Goal: Answer question/provide support: Share knowledge or assist other users

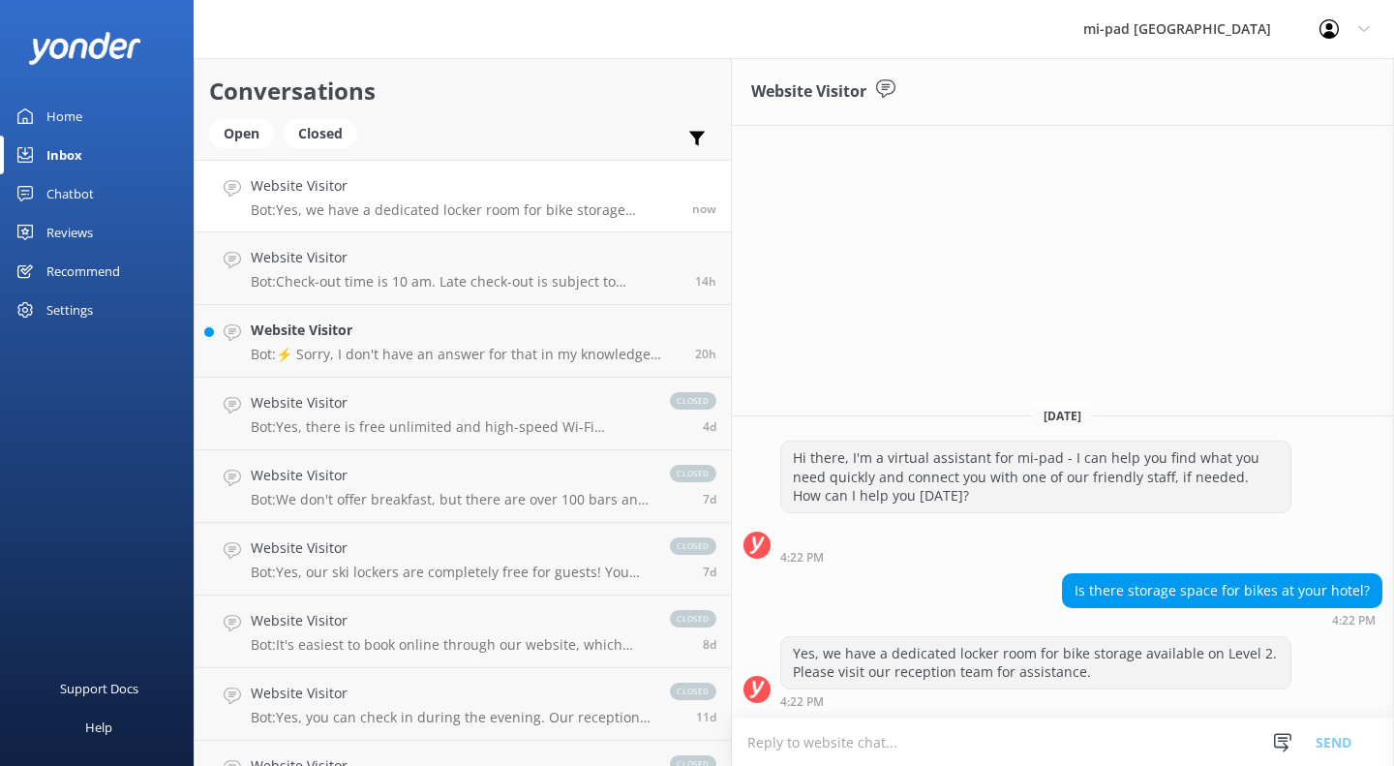
click at [66, 192] on div "Chatbot" at bounding box center [69, 193] width 47 height 39
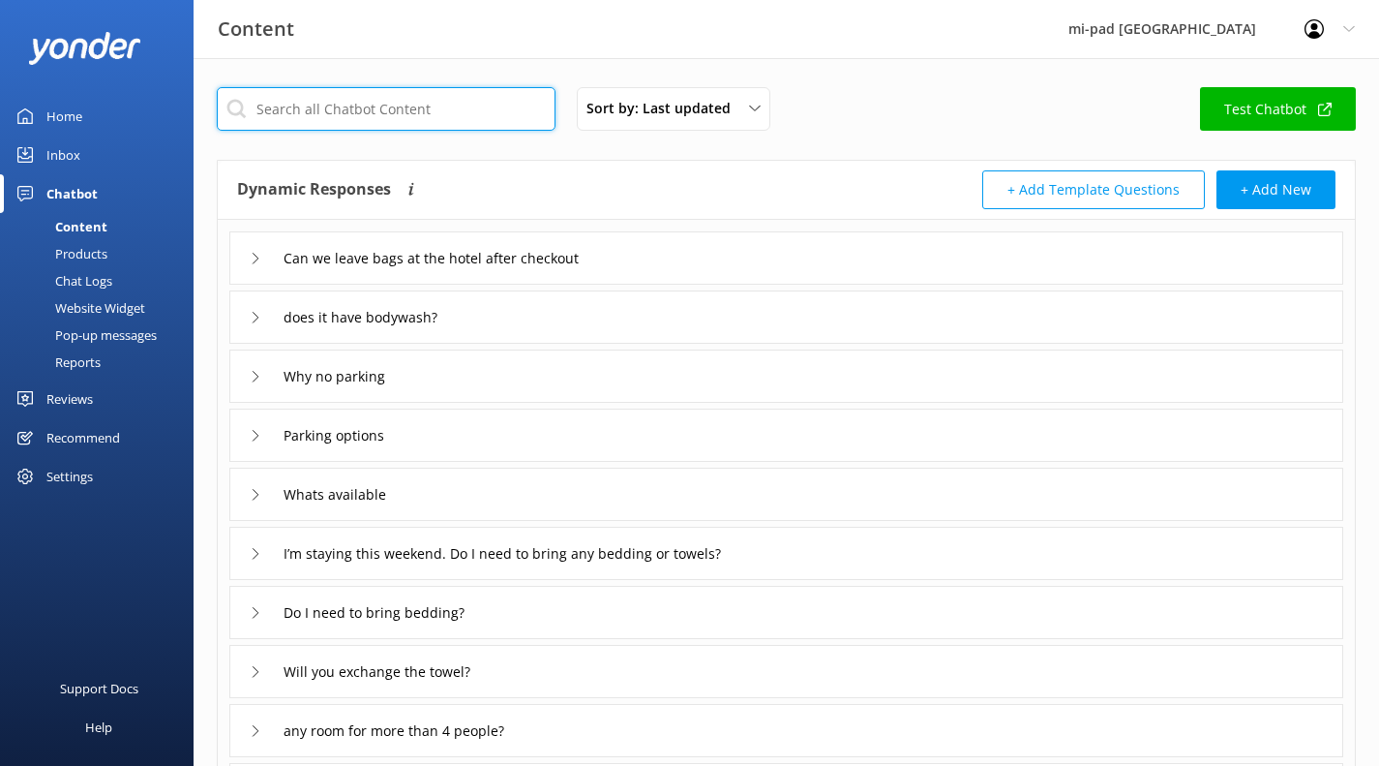
click at [396, 98] on input "text" at bounding box center [386, 109] width 339 height 44
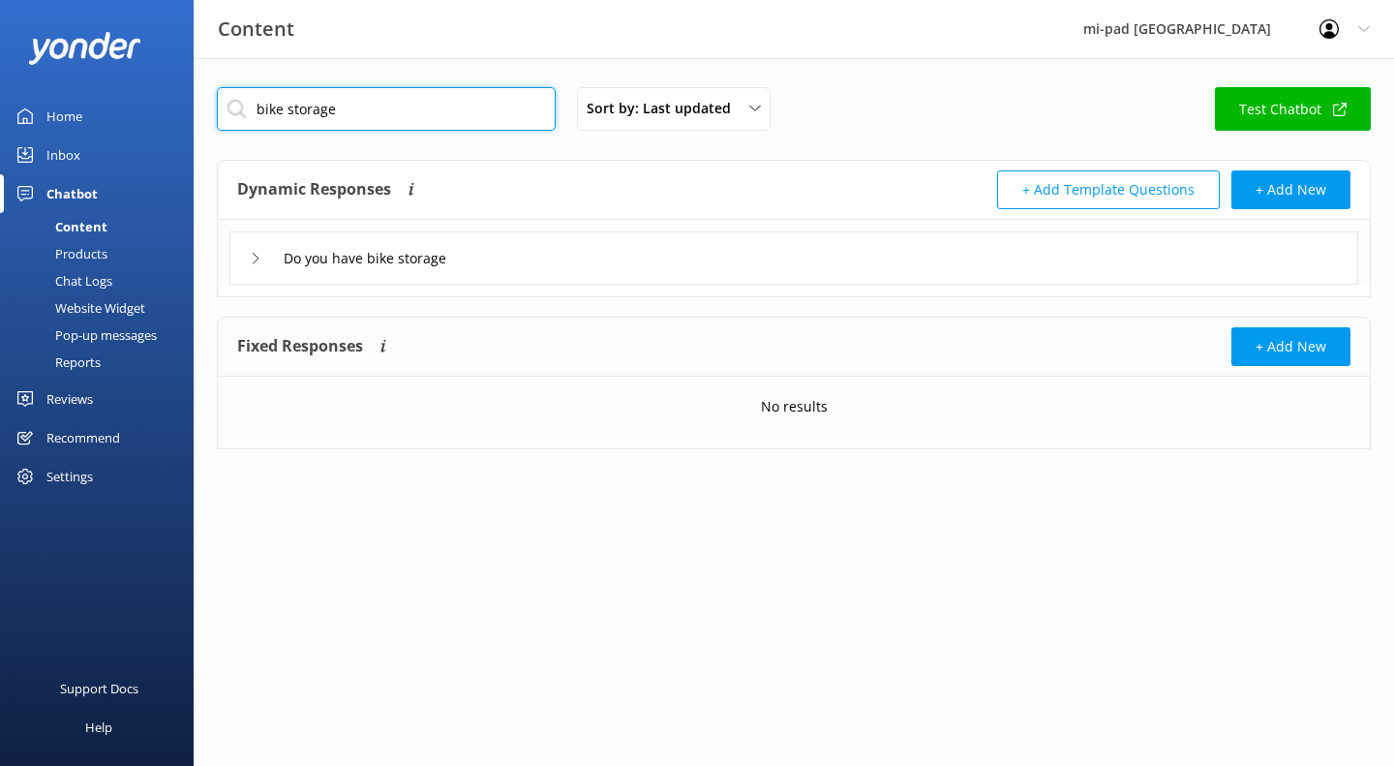
type input "bike storage"
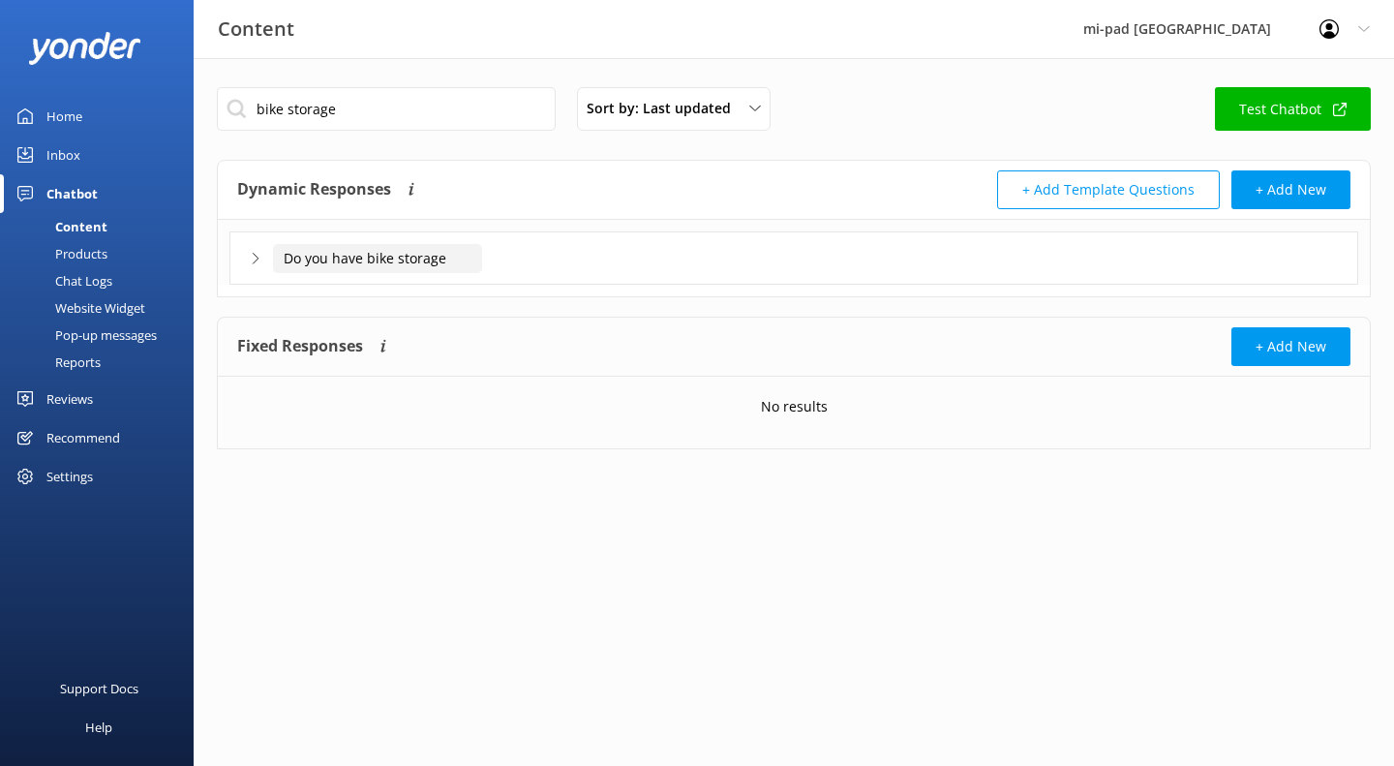
click at [361, 265] on input "Do you have bike storage" at bounding box center [377, 258] width 209 height 29
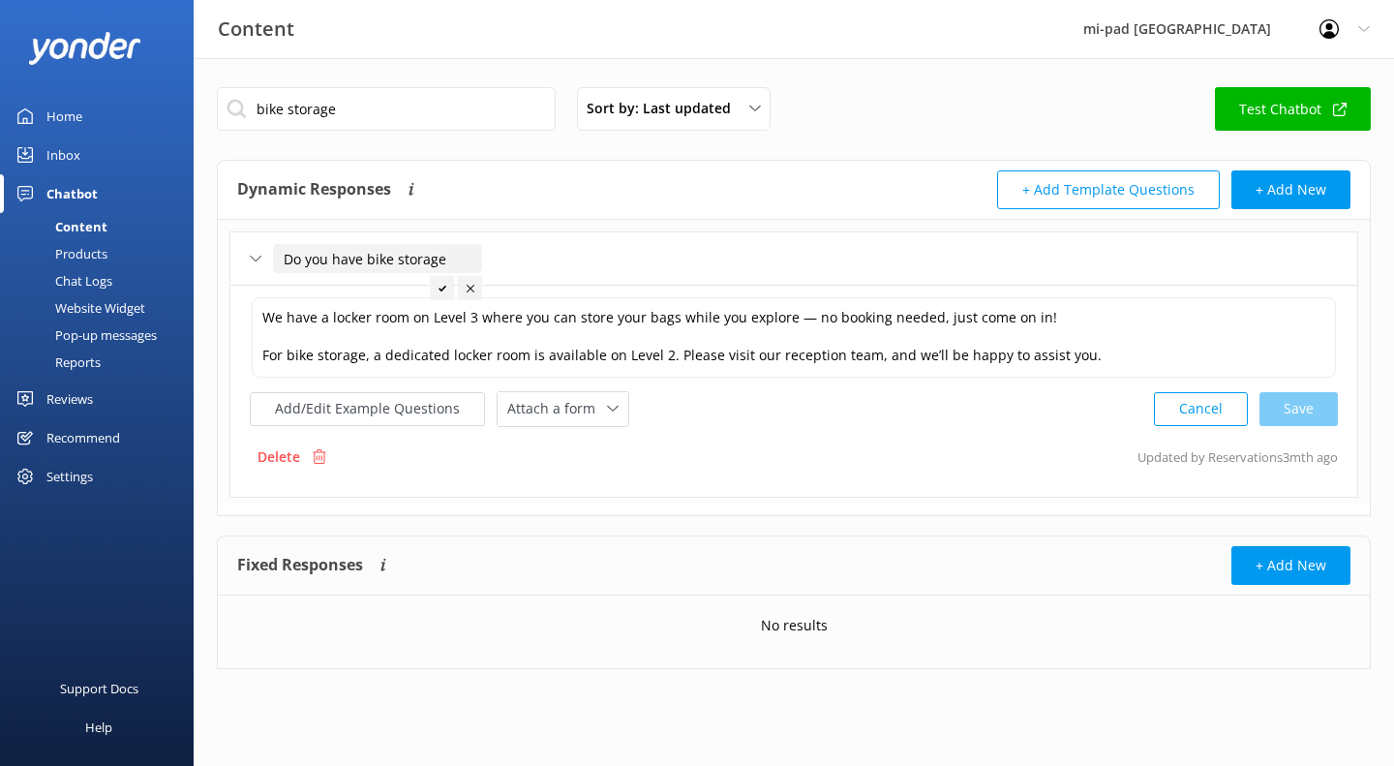
click at [371, 415] on button "Add/Edit Example Questions" at bounding box center [367, 409] width 235 height 34
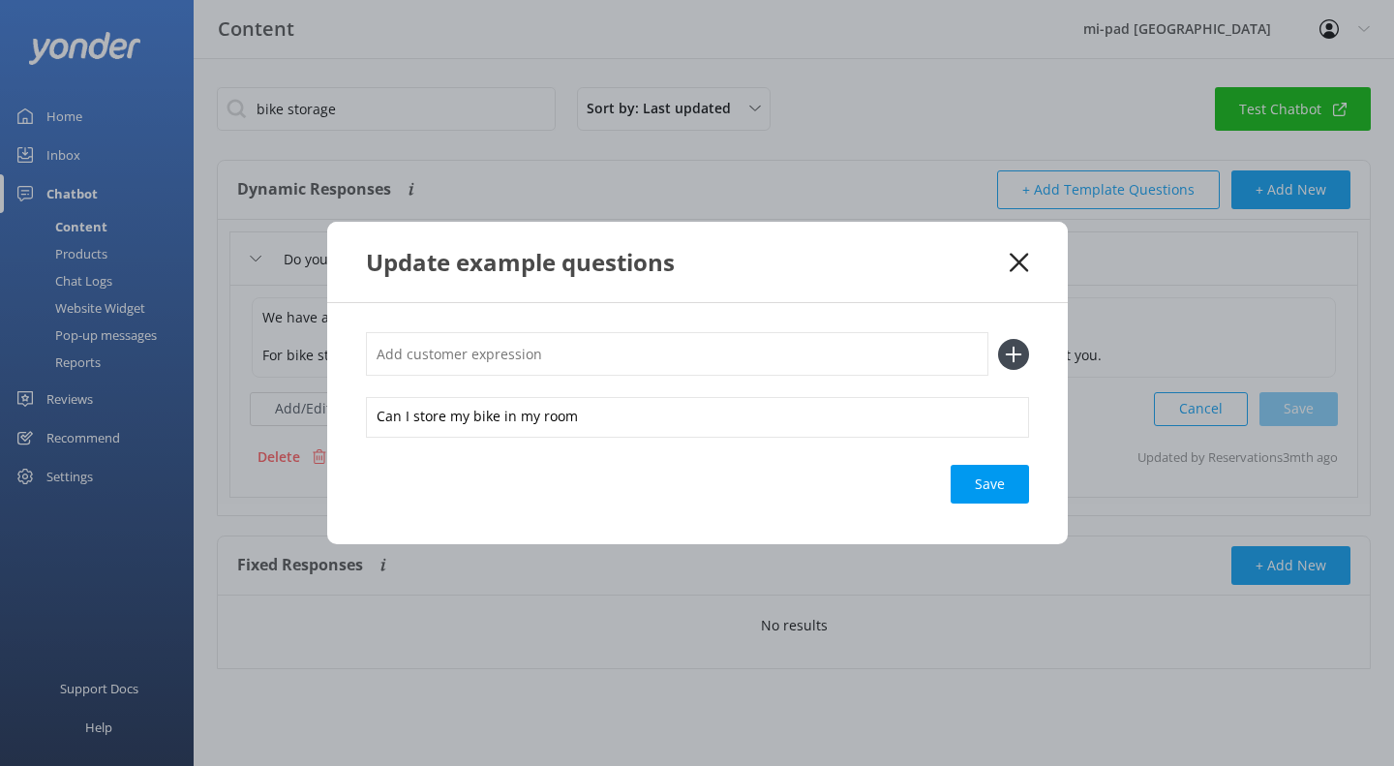
click at [1014, 260] on icon at bounding box center [1019, 262] width 18 height 19
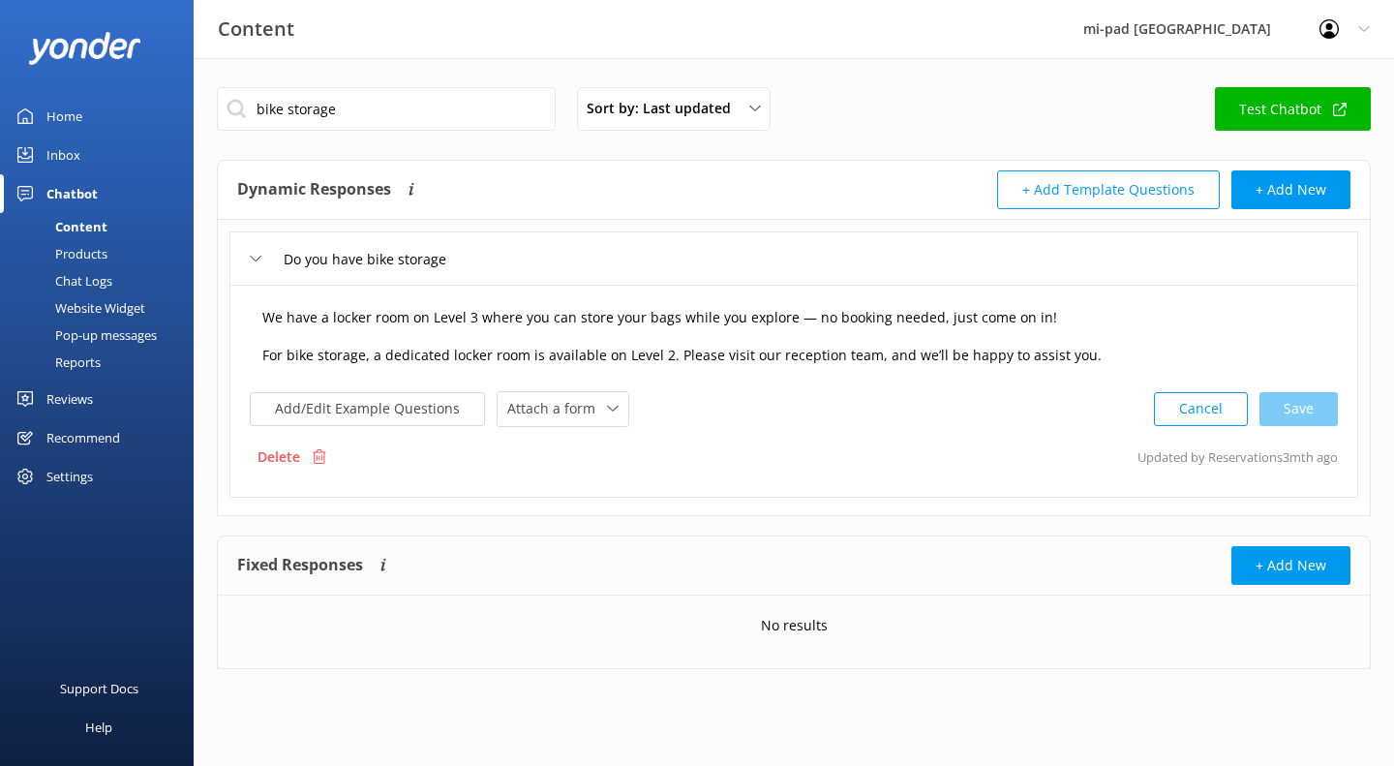
click at [628, 364] on textarea "We have a locker room on Level 3 where you can store your bags while you explor…" at bounding box center [794, 337] width 1084 height 80
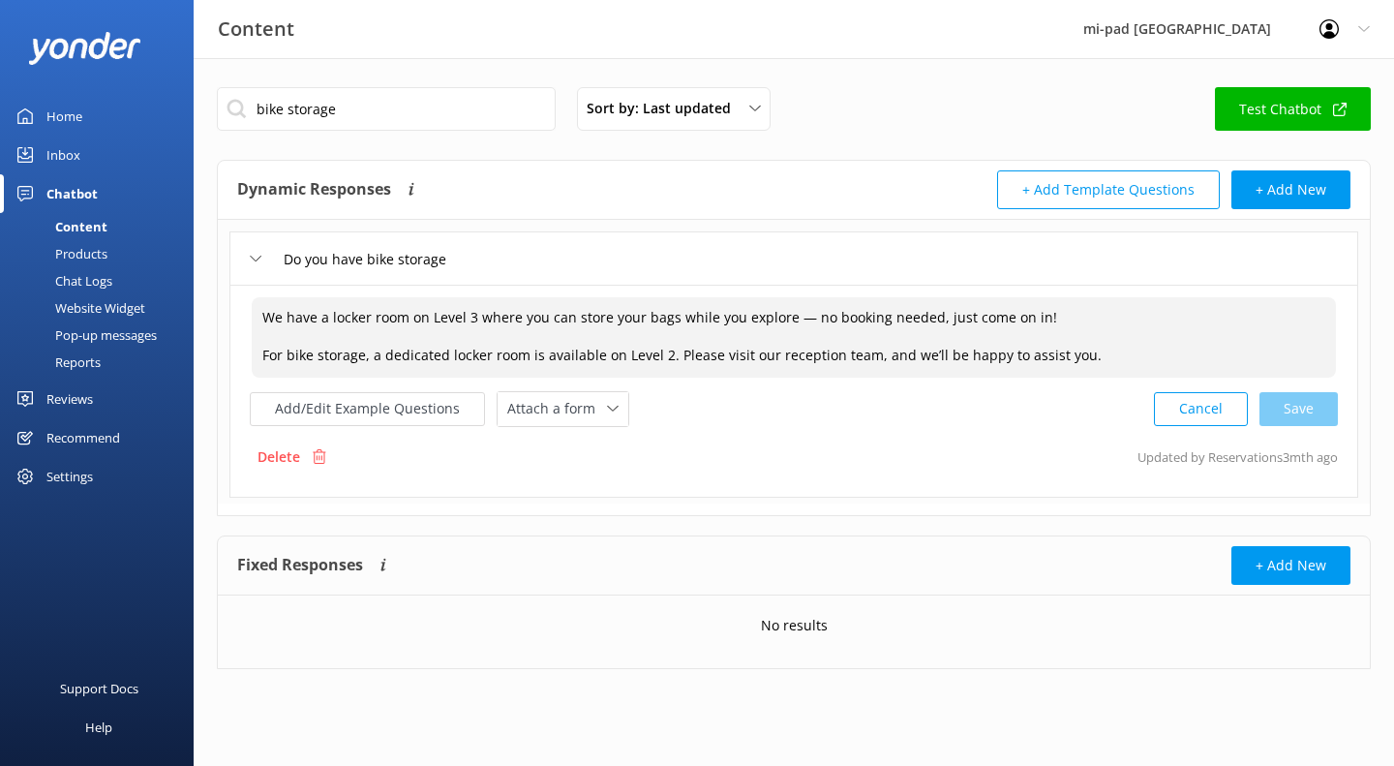
drag, startPoint x: 1081, startPoint y: 355, endPoint x: 255, endPoint y: 322, distance: 827.4
click at [255, 322] on textarea "We have a locker room on Level 3 where you can store your bags while you explor…" at bounding box center [794, 337] width 1084 height 80
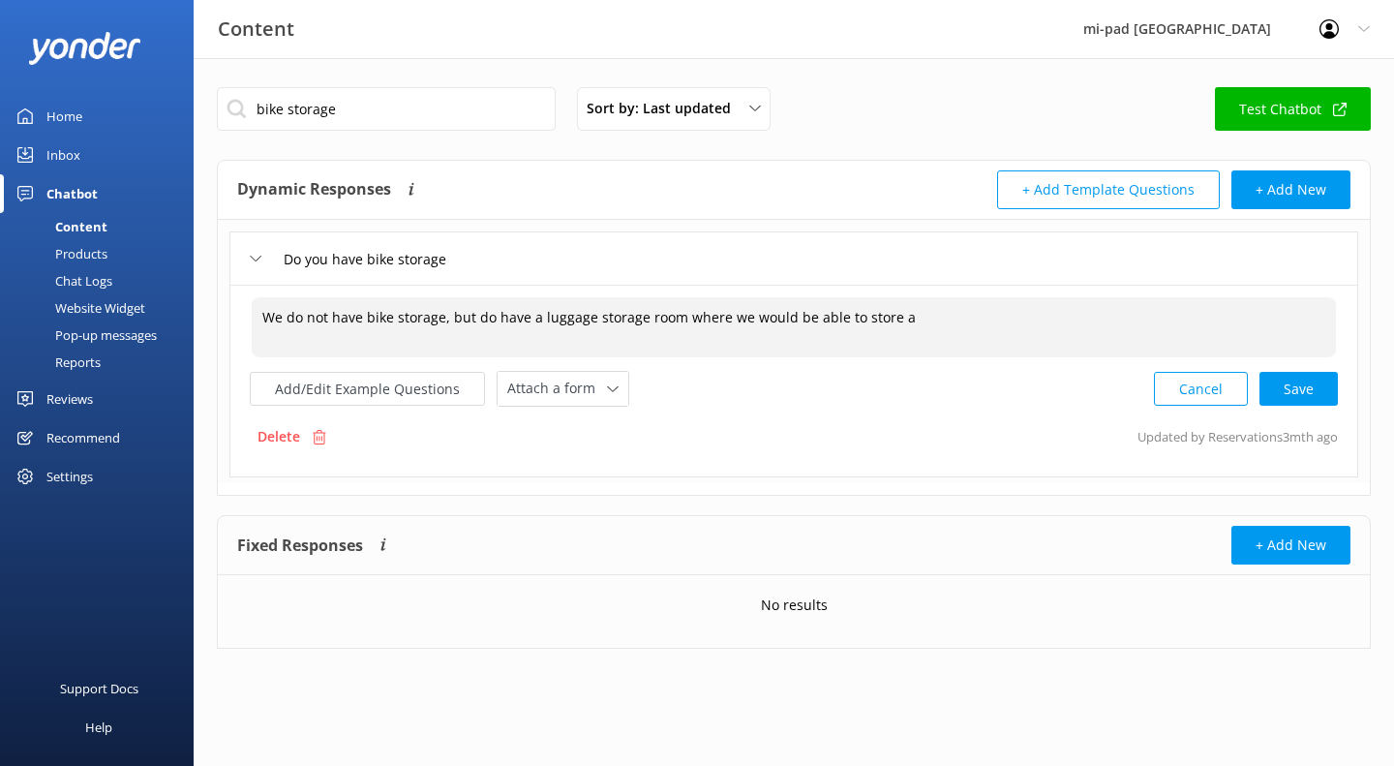
type textarea "We do not have bike storage, but do have a luggage storage room where we would …"
drag, startPoint x: 265, startPoint y: 320, endPoint x: 824, endPoint y: 318, distance: 558.6
click at [909, 286] on div "We do not have bike storage, but do have a luggage storage room where we would …" at bounding box center [793, 381] width 1129 height 193
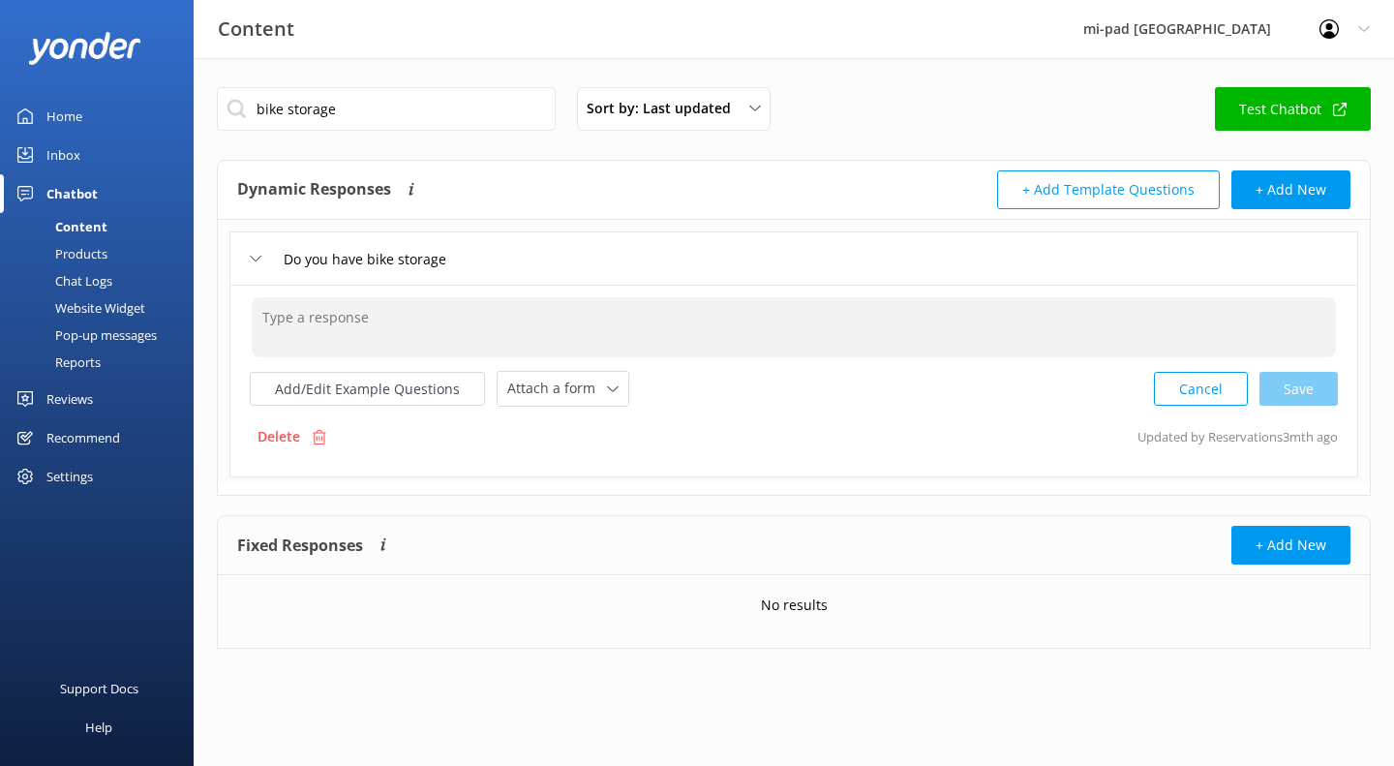
paste textarea "We don’t have dedicated bike storage, but we do have a luggage storage room whe…"
type textarea "We don’t have dedicated bike storage, but we do have a luggage storage room whe…"
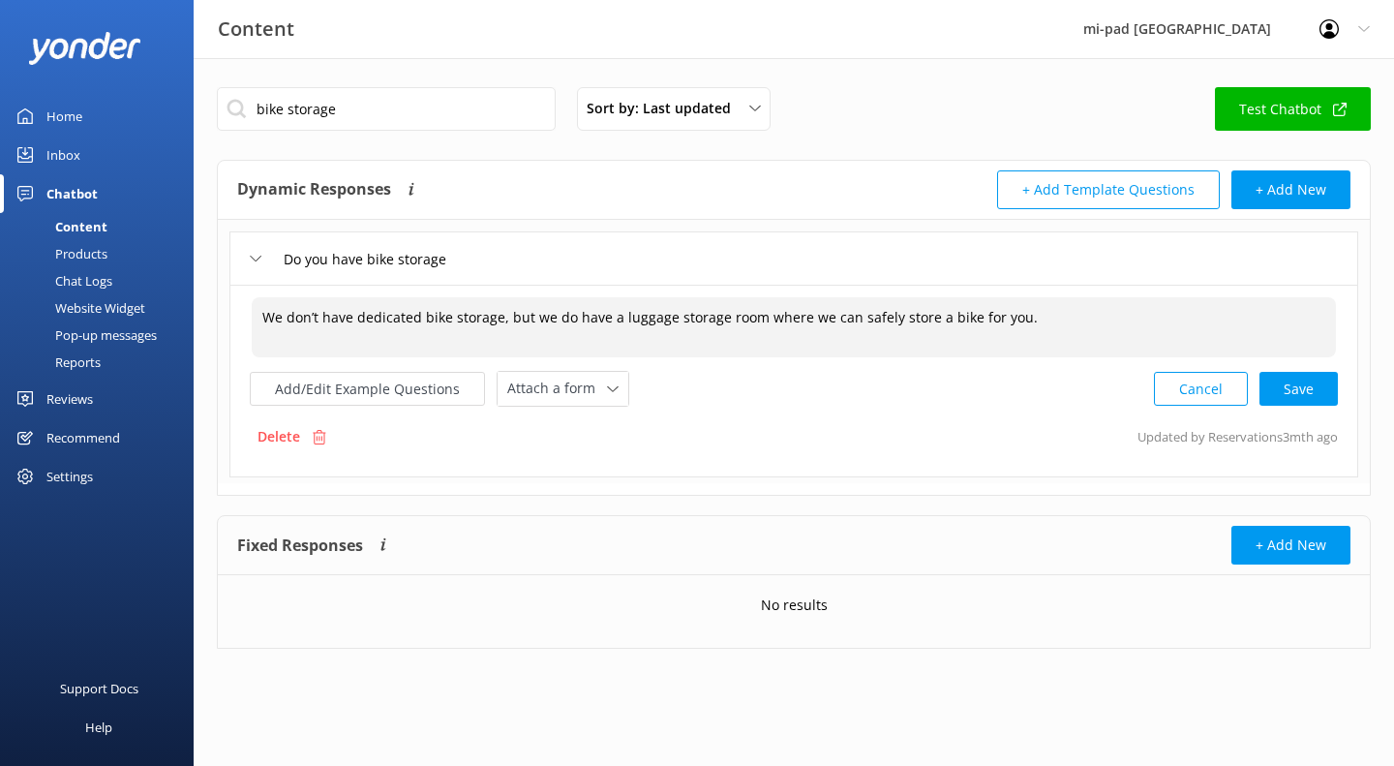
click at [1314, 394] on div "Cancel Save" at bounding box center [1246, 389] width 184 height 36
